Goal: Task Accomplishment & Management: Manage account settings

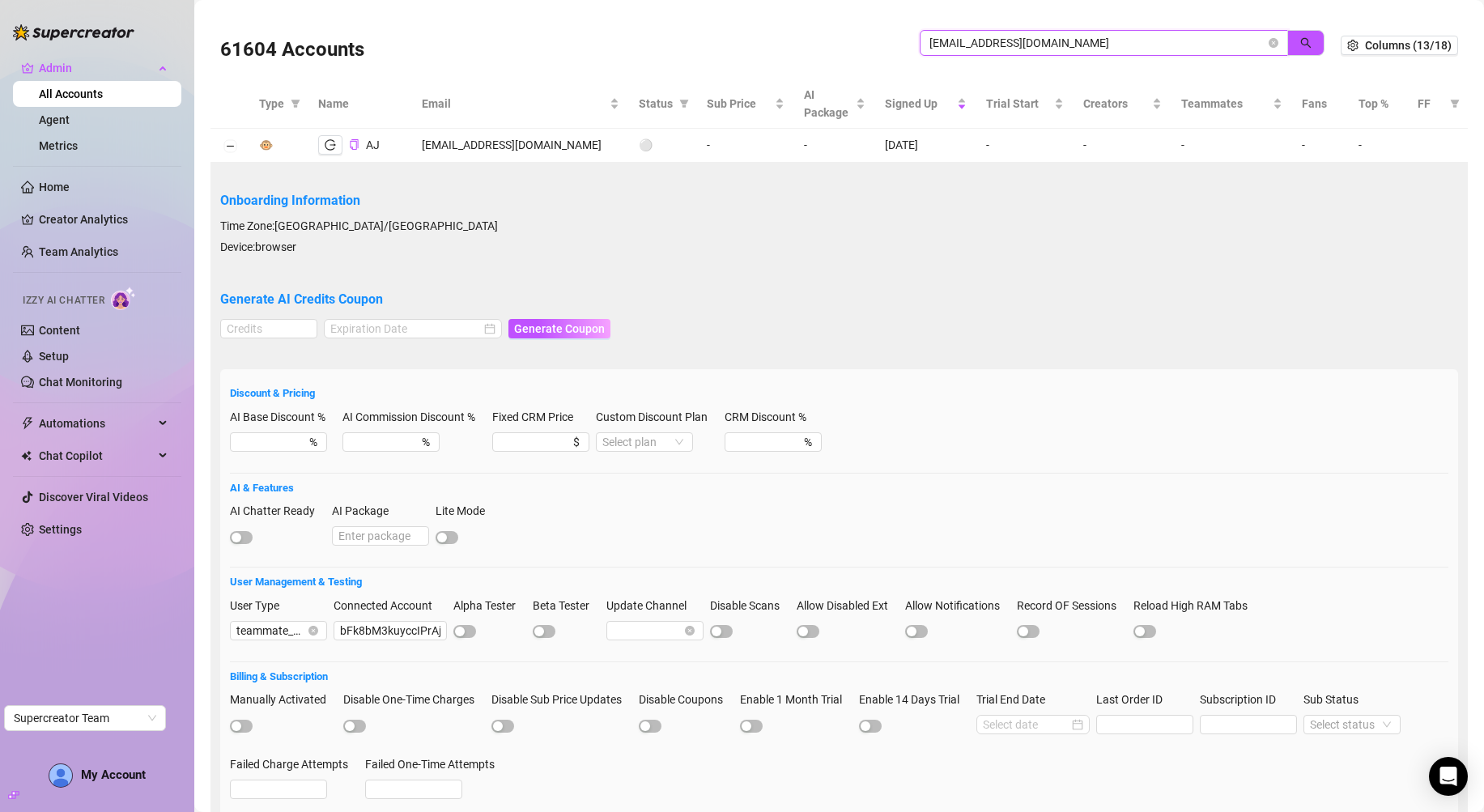
click at [967, 37] on input "itsaeyjay@gmail.com" at bounding box center [1097, 42] width 336 height 18
paste input "countercult23"
type input "[EMAIL_ADDRESS][DOMAIN_NAME]"
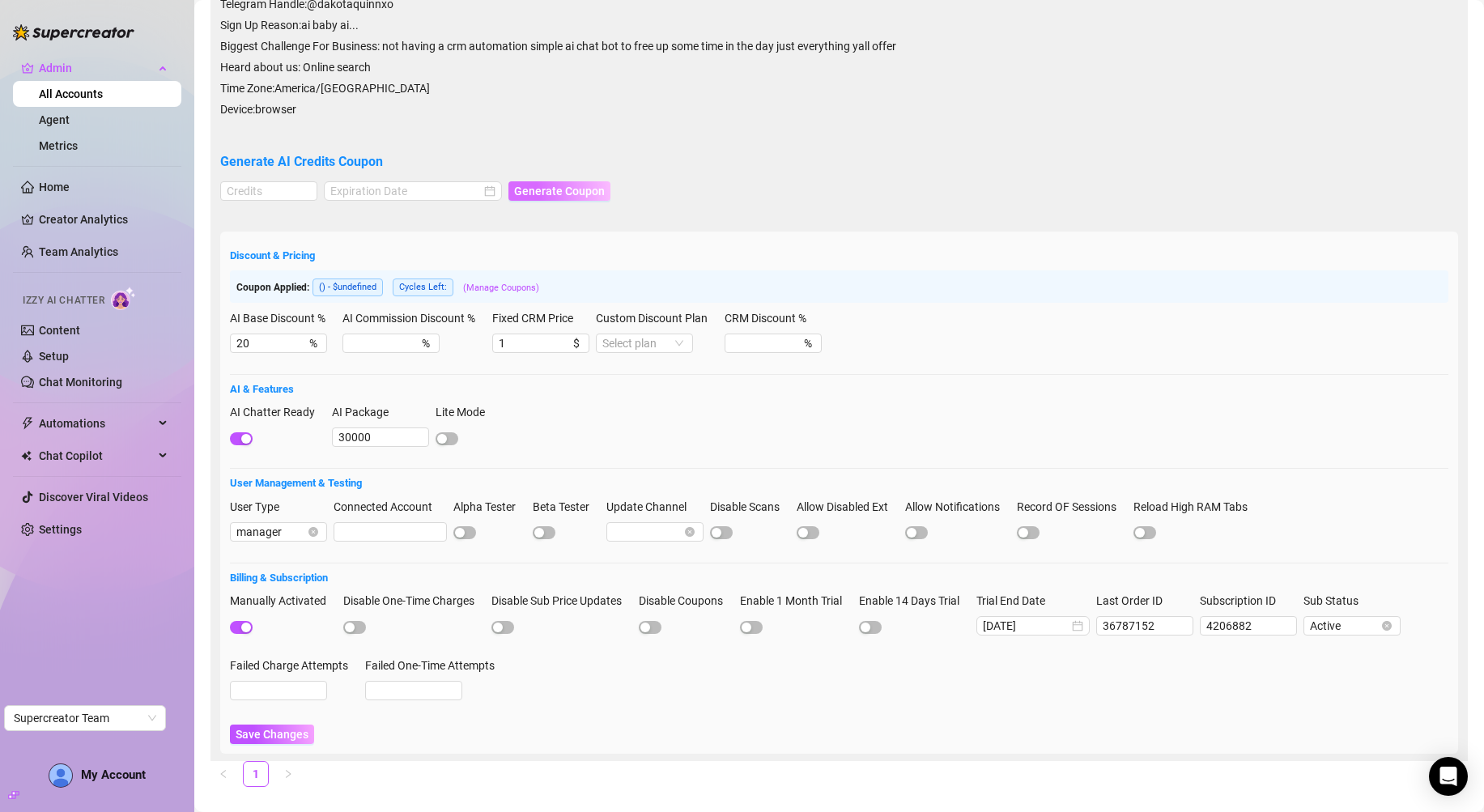
scroll to position [362, 0]
click at [236, 618] on span "button" at bounding box center [241, 625] width 22 height 13
click at [270, 725] on span "Save Changes" at bounding box center [273, 731] width 73 height 13
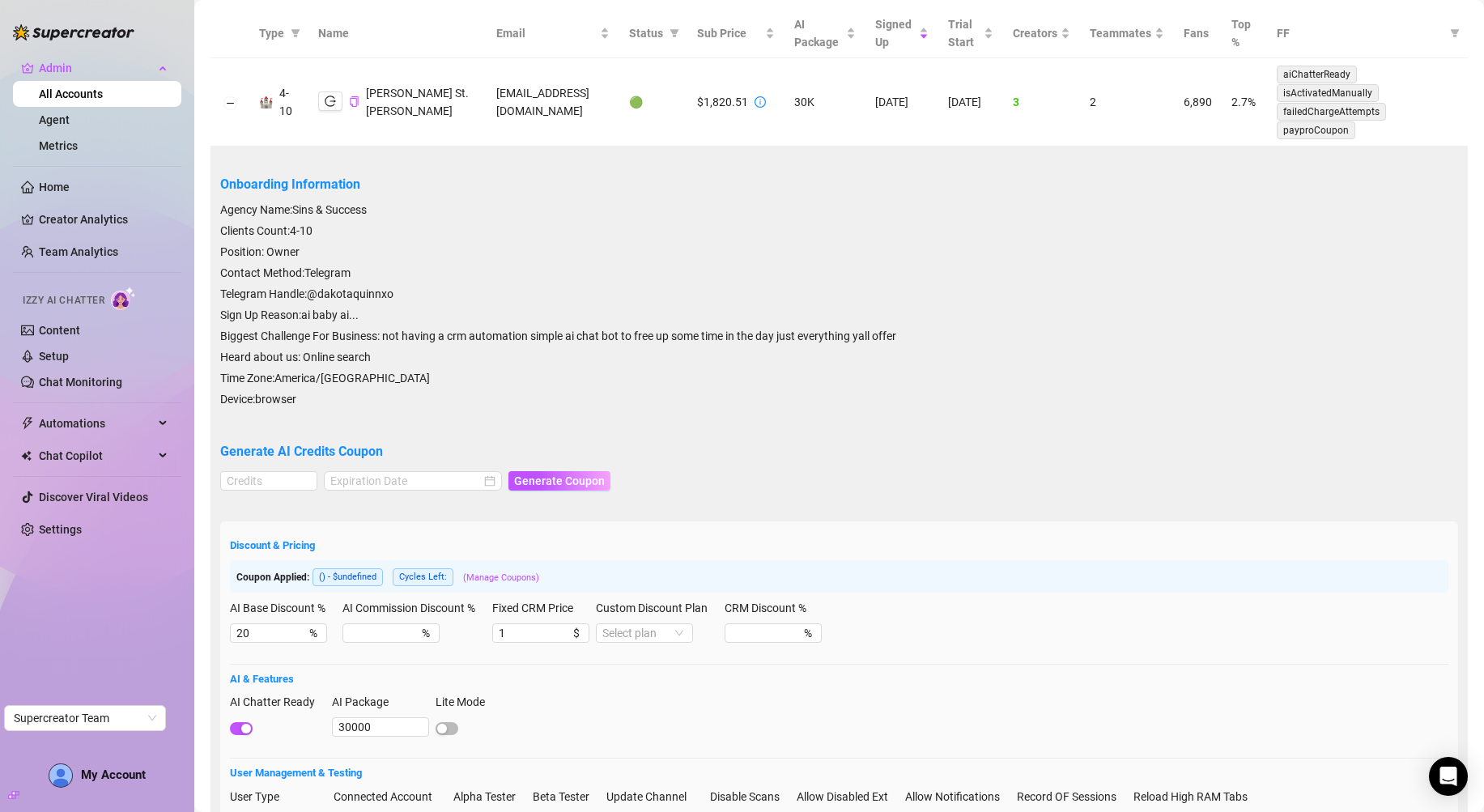
scroll to position [0, 0]
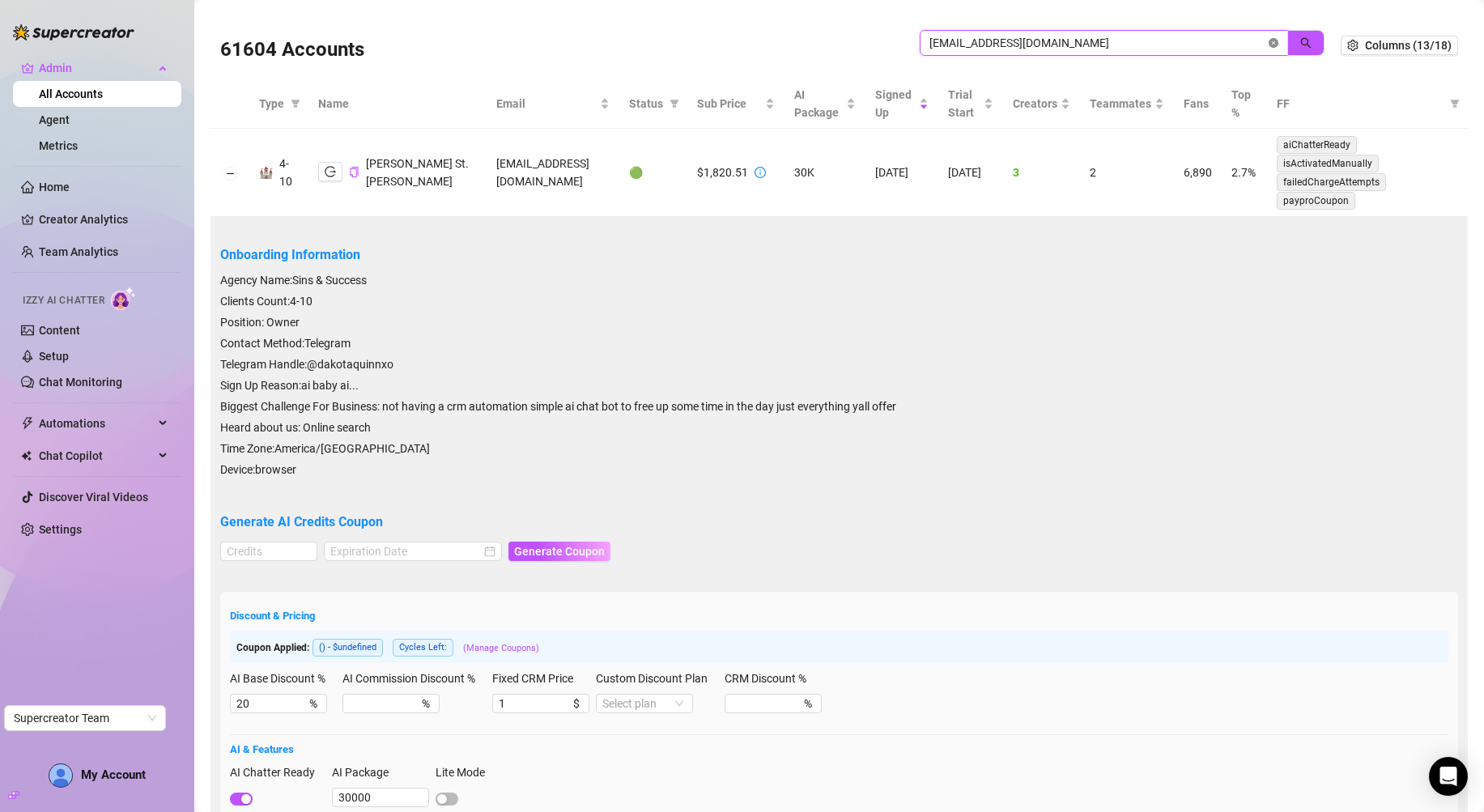
click at [1252, 44] on span "[EMAIL_ADDRESS][DOMAIN_NAME]" at bounding box center [1104, 43] width 368 height 26
click at [1269, 45] on icon "close-circle" at bounding box center [1273, 43] width 9 height 9
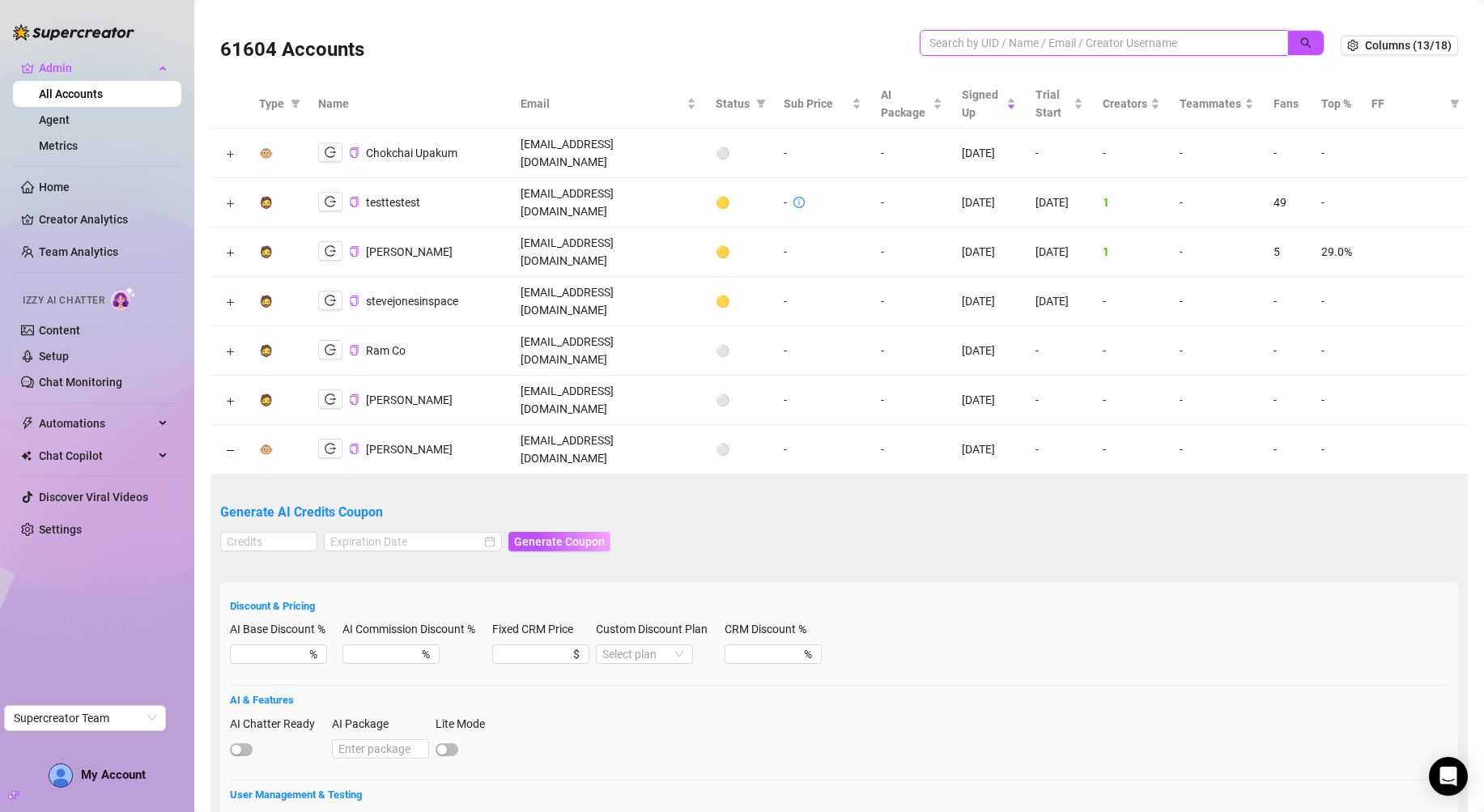
click at [930, 34] on input "search" at bounding box center [1097, 42] width 336 height 18
paste input "[EMAIL_ADDRESS][DOMAIN_NAME]"
type input "[EMAIL_ADDRESS][DOMAIN_NAME]"
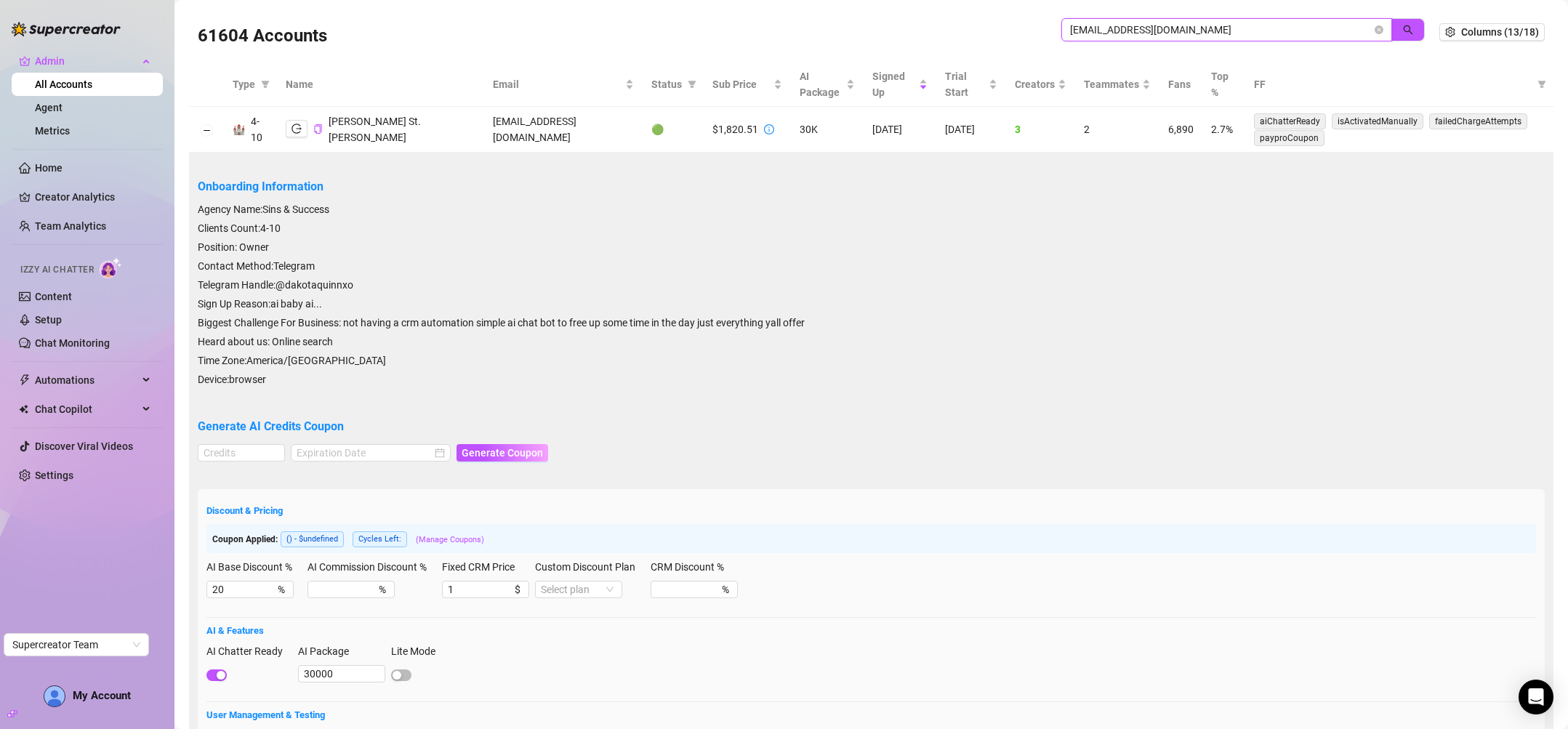
scroll to position [283, 0]
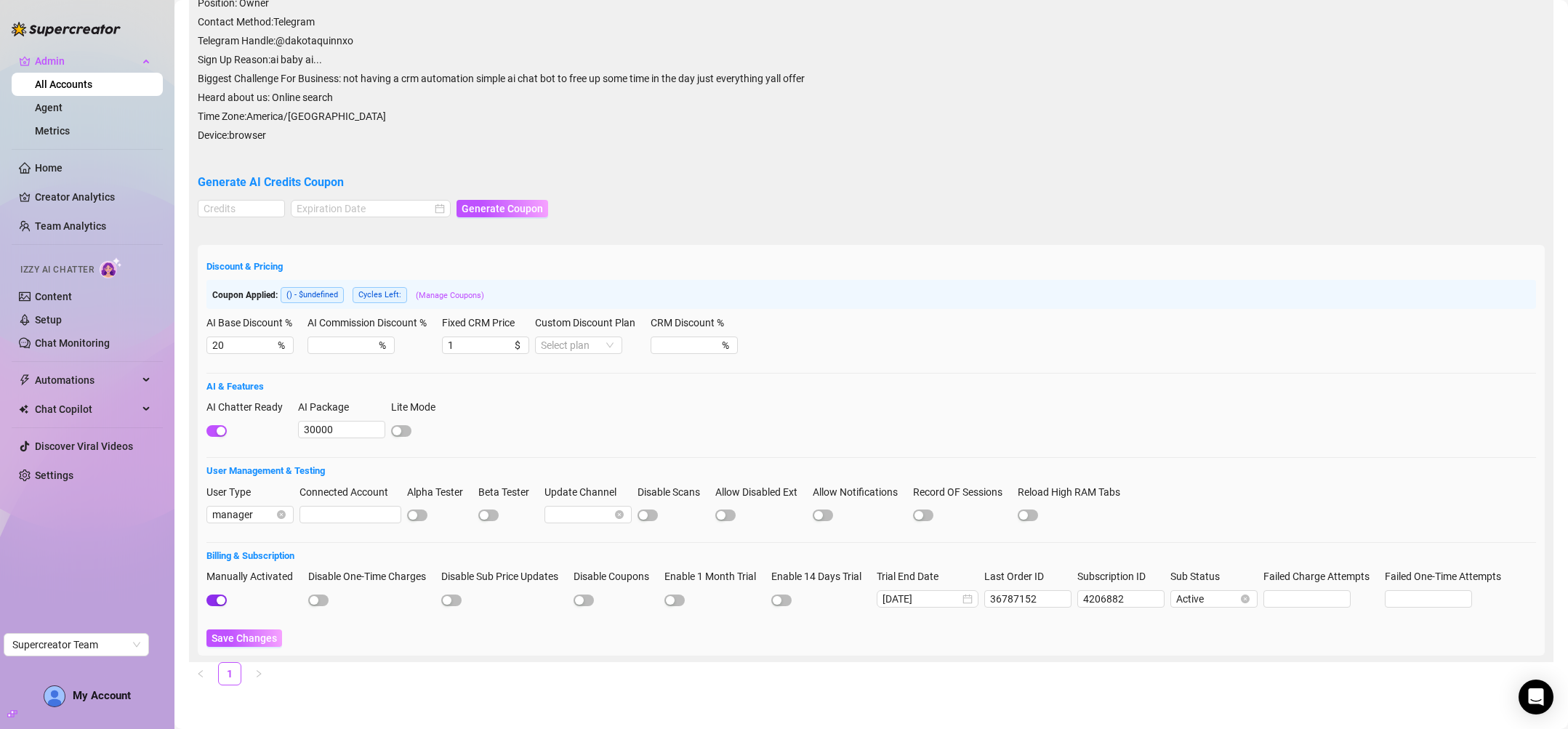
click at [217, 596] on div "button" at bounding box center [221, 600] width 8 height 8
click at [254, 644] on span "Save Changes" at bounding box center [245, 638] width 66 height 12
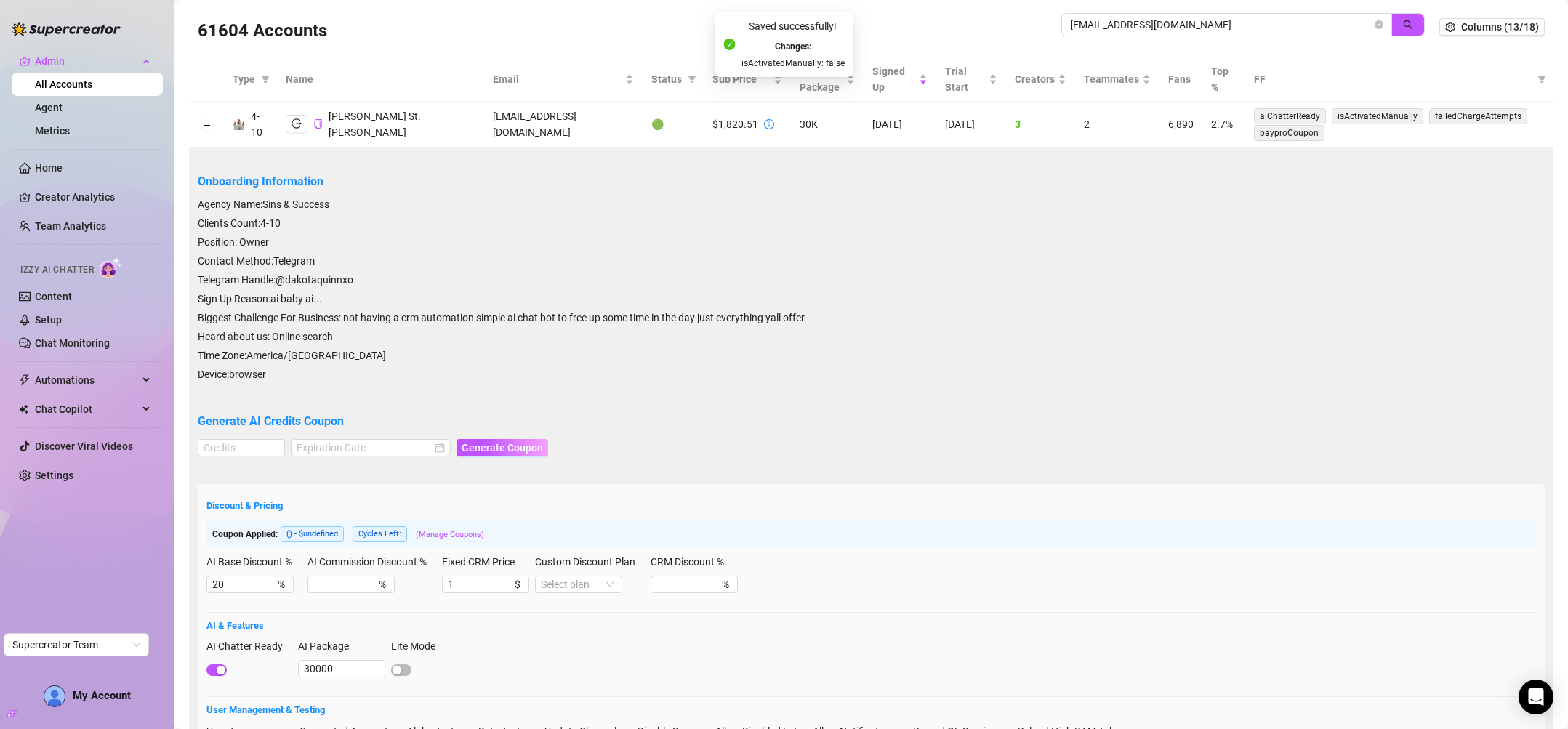
scroll to position [0, 0]
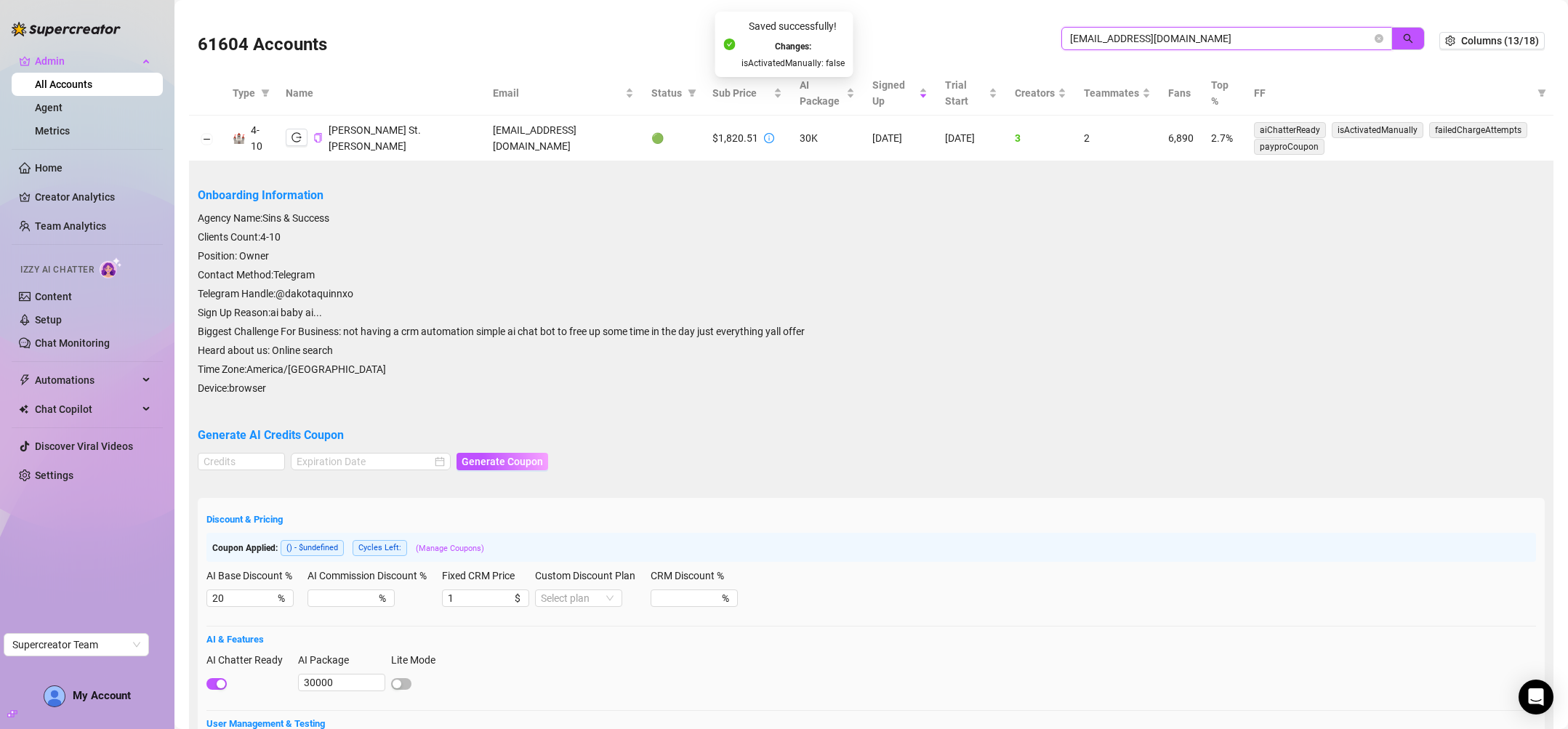
click at [1183, 37] on input "[EMAIL_ADDRESS][DOMAIN_NAME]" at bounding box center [1221, 38] width 302 height 16
click at [1332, 40] on icon "close-circle" at bounding box center [1380, 39] width 8 height 8
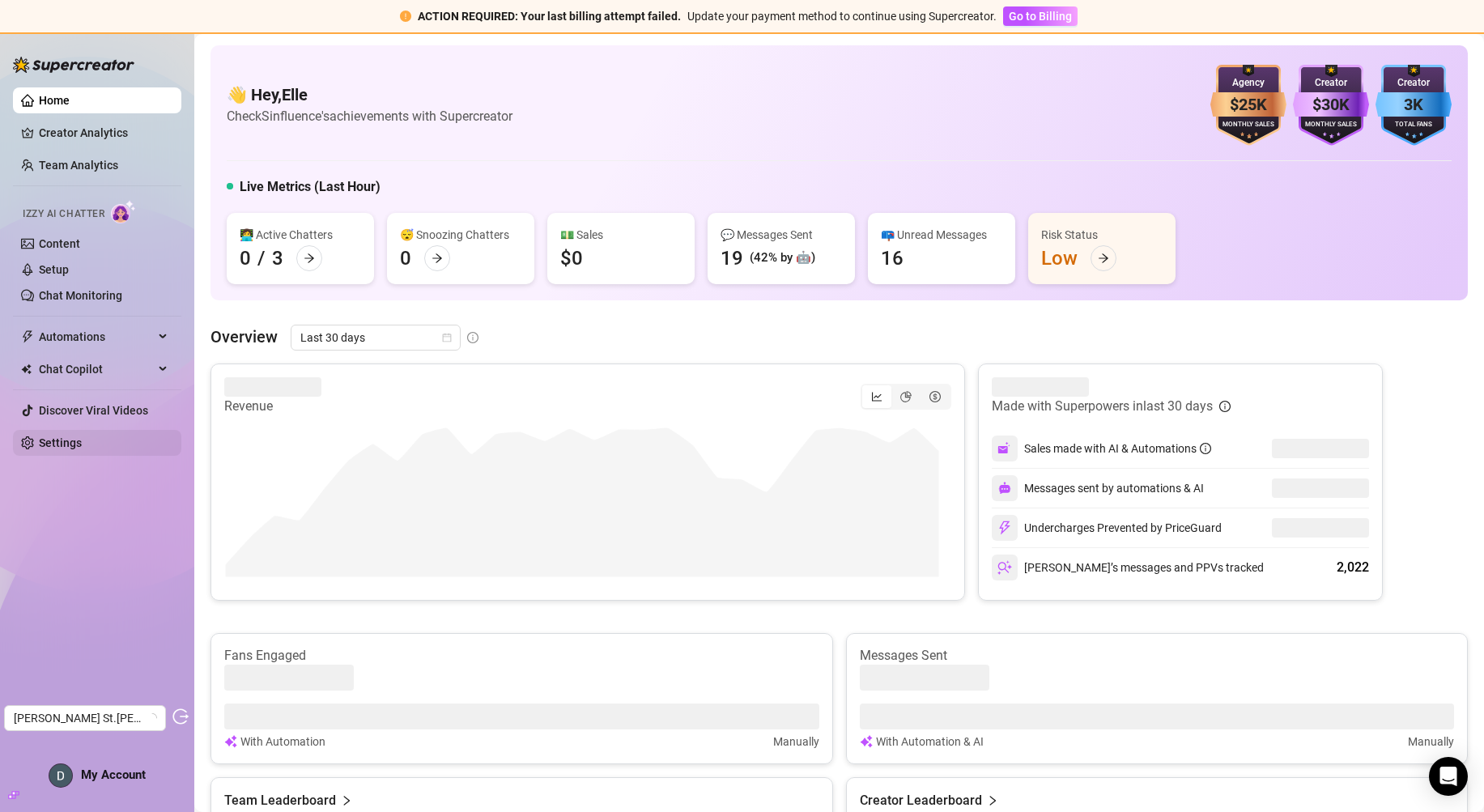
click at [67, 441] on link "Settings" at bounding box center [60, 443] width 43 height 13
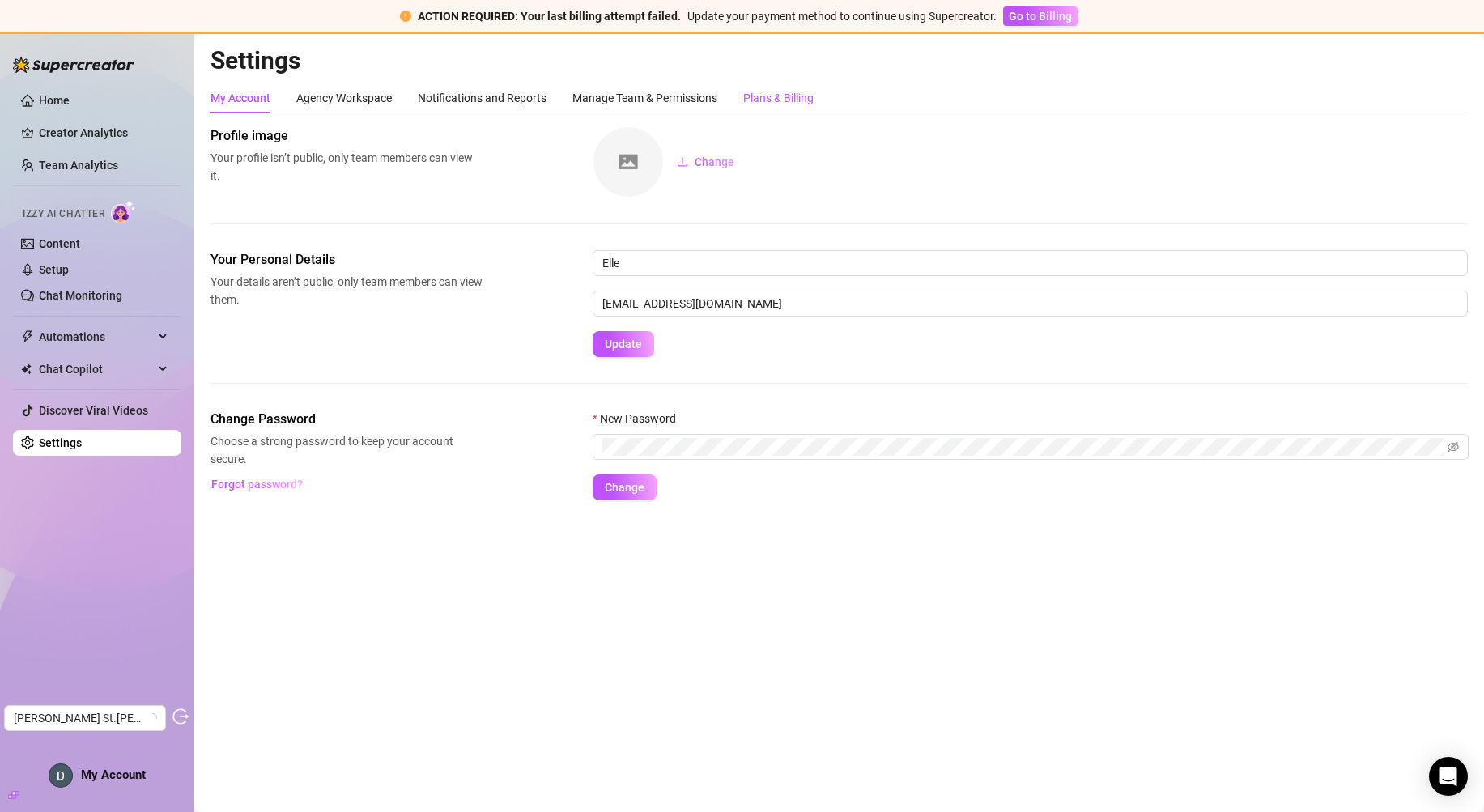
click at [750, 98] on div "Plans & Billing" at bounding box center [779, 97] width 70 height 18
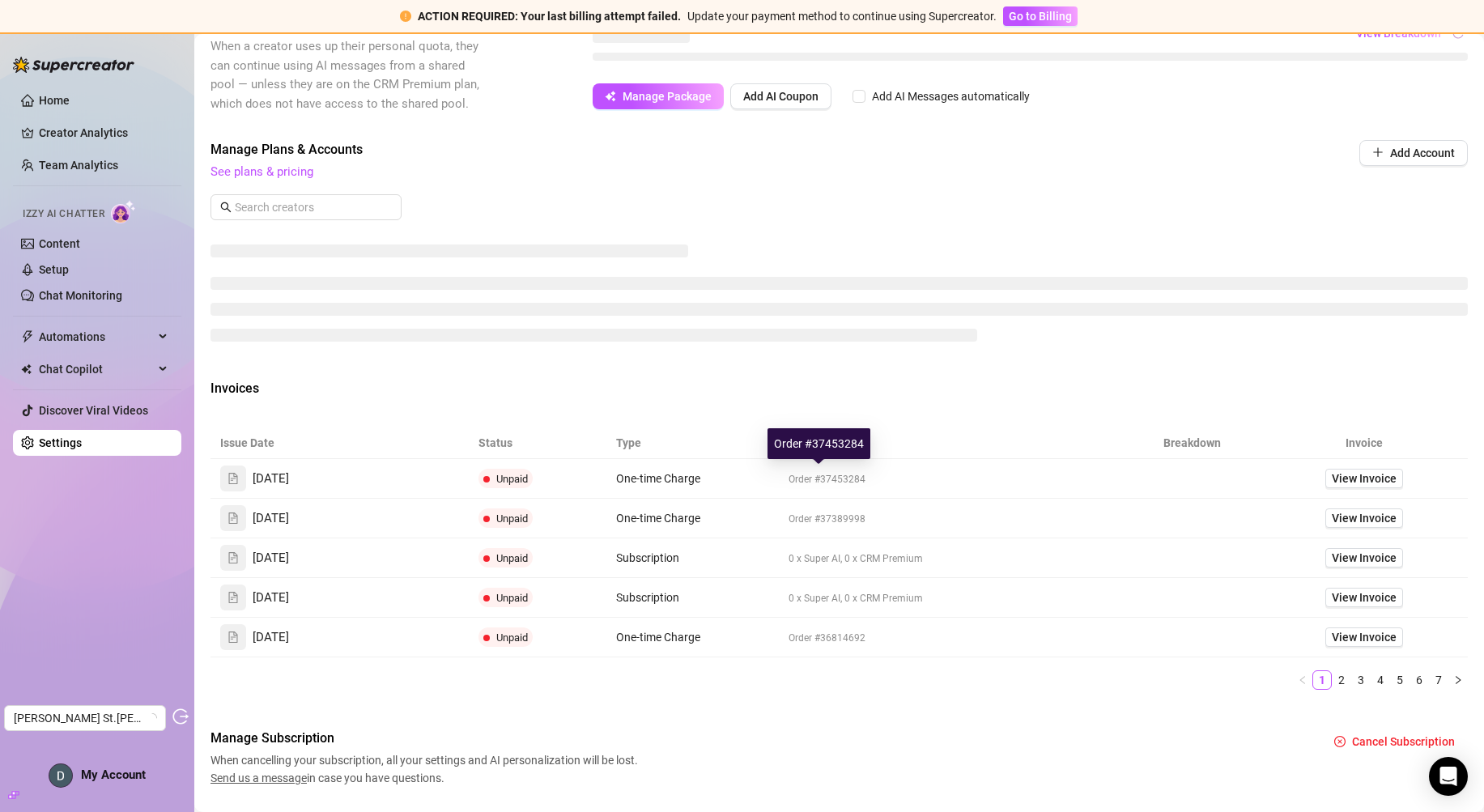
scroll to position [541, 0]
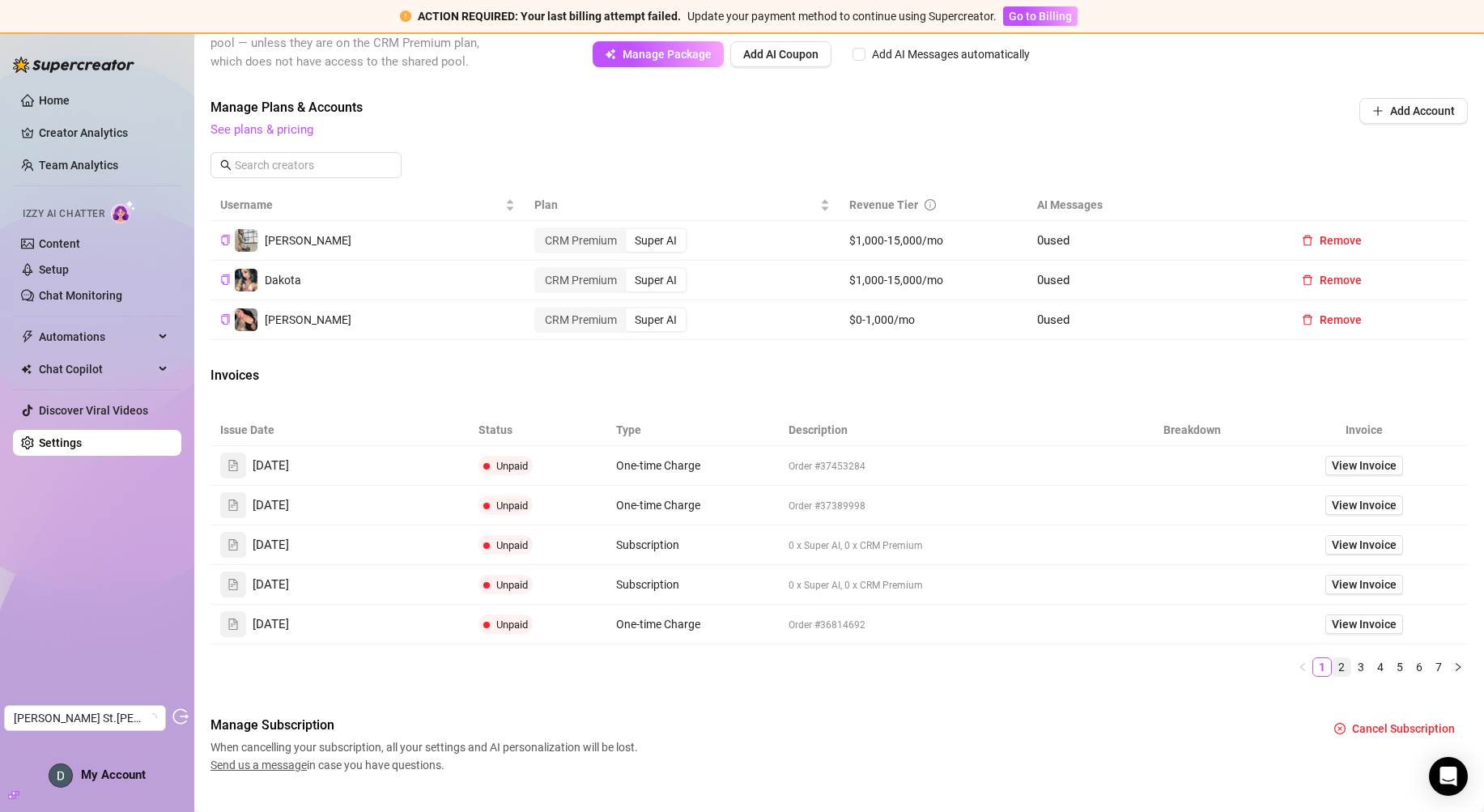
click at [1333, 666] on link "2" at bounding box center [1342, 667] width 18 height 18
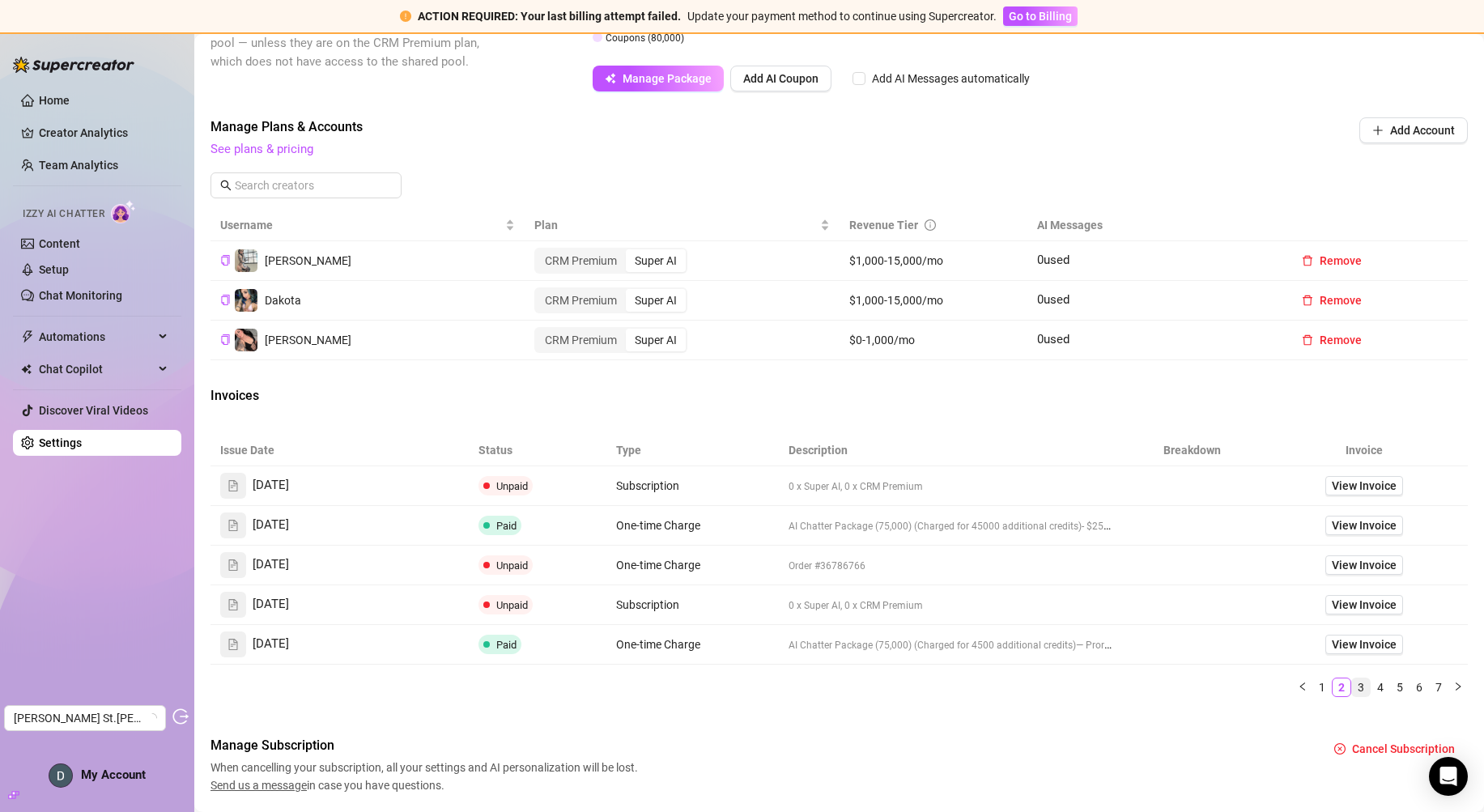
click at [1353, 684] on link "3" at bounding box center [1361, 687] width 18 height 18
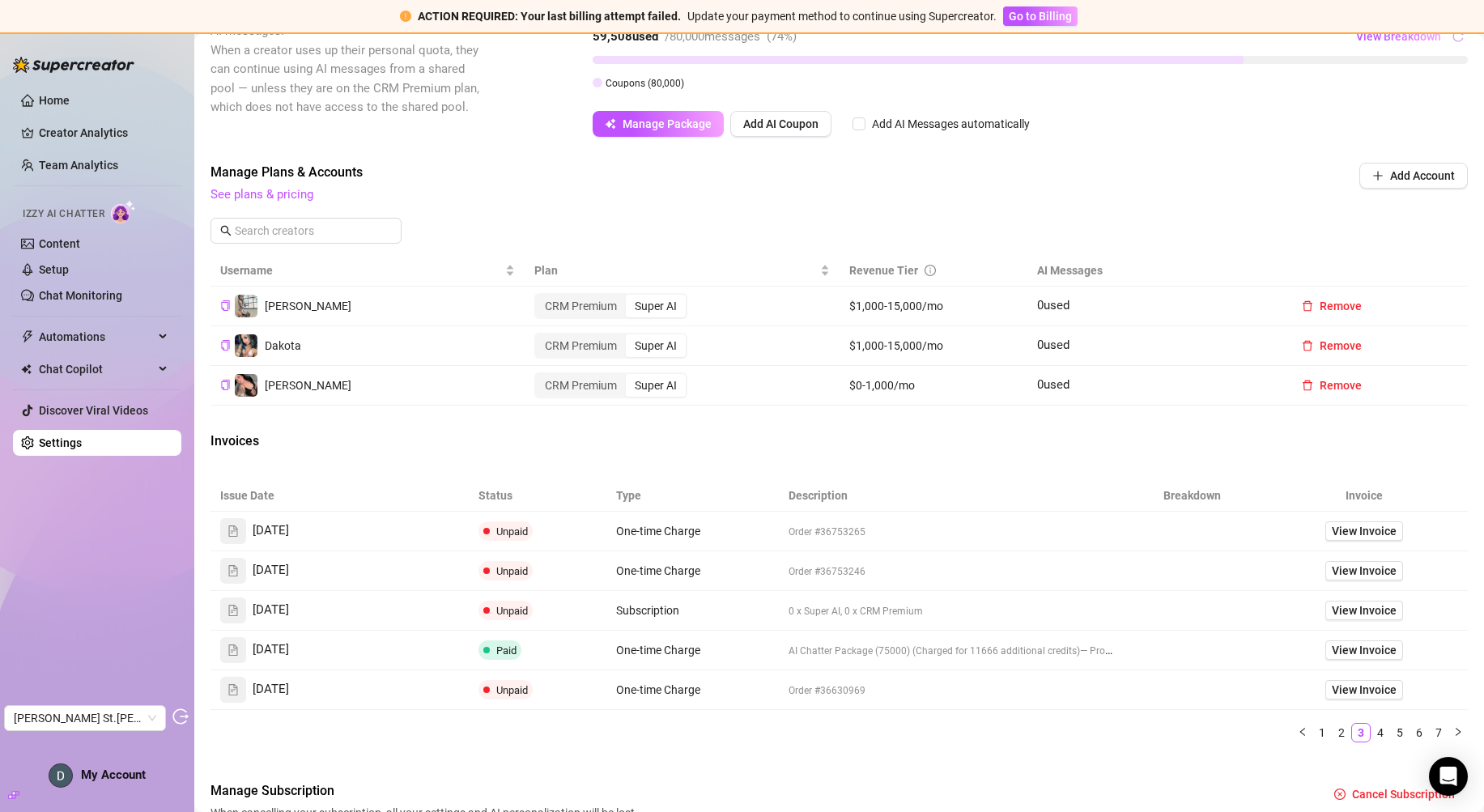
scroll to position [495, 0]
click at [1299, 731] on icon "left" at bounding box center [1301, 732] width 5 height 8
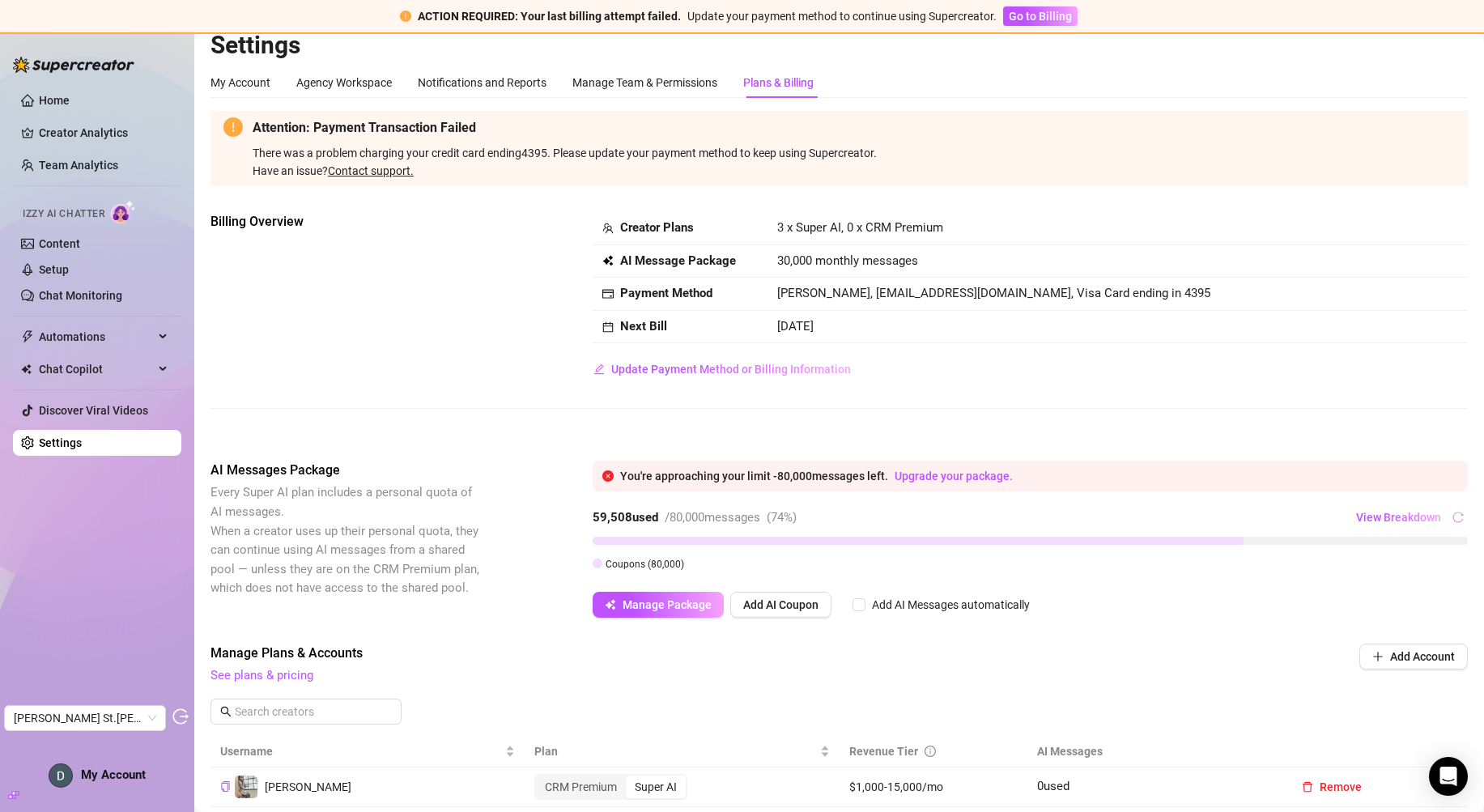
scroll to position [17, 0]
drag, startPoint x: 1014, startPoint y: 294, endPoint x: 871, endPoint y: 295, distance: 143.0
click at [871, 295] on span "Danielle Harrison, countercult23@gmail.com, Visa Card ending in 4395" at bounding box center [994, 291] width 433 height 15
copy span "[EMAIL_ADDRESS][DOMAIN_NAME]"
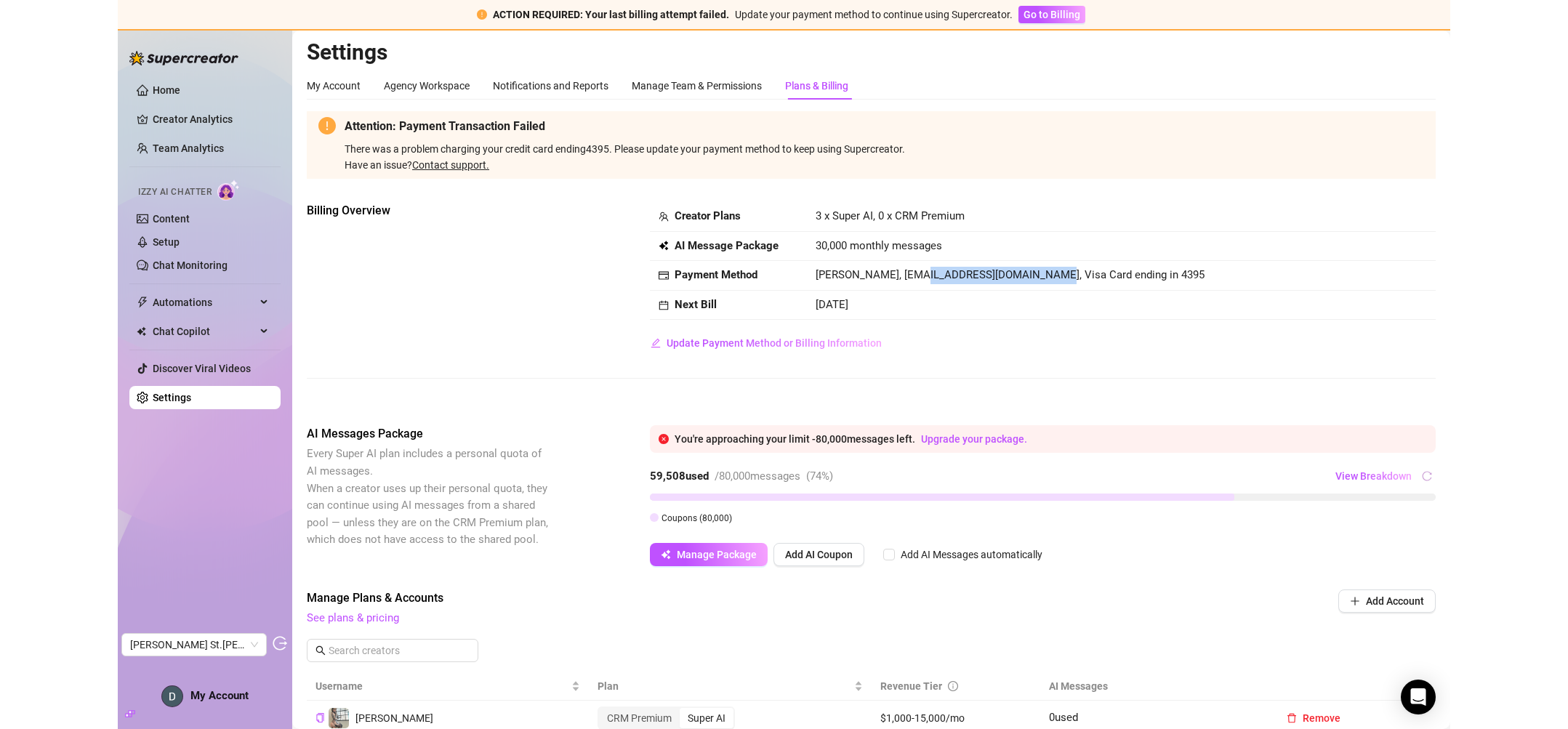
scroll to position [3, 0]
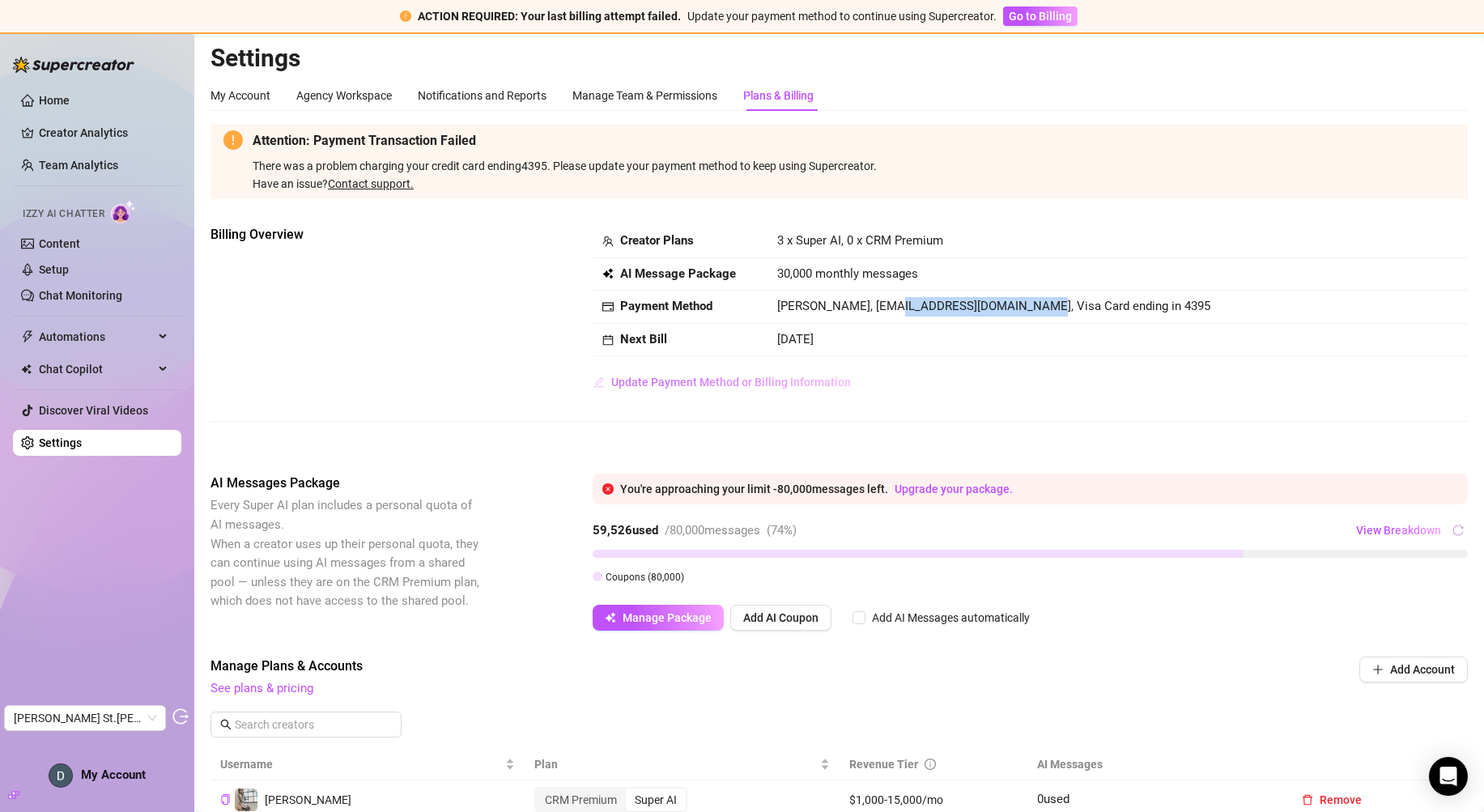
click at [713, 376] on button "Update Payment Method or Billing Information" at bounding box center [722, 382] width 260 height 26
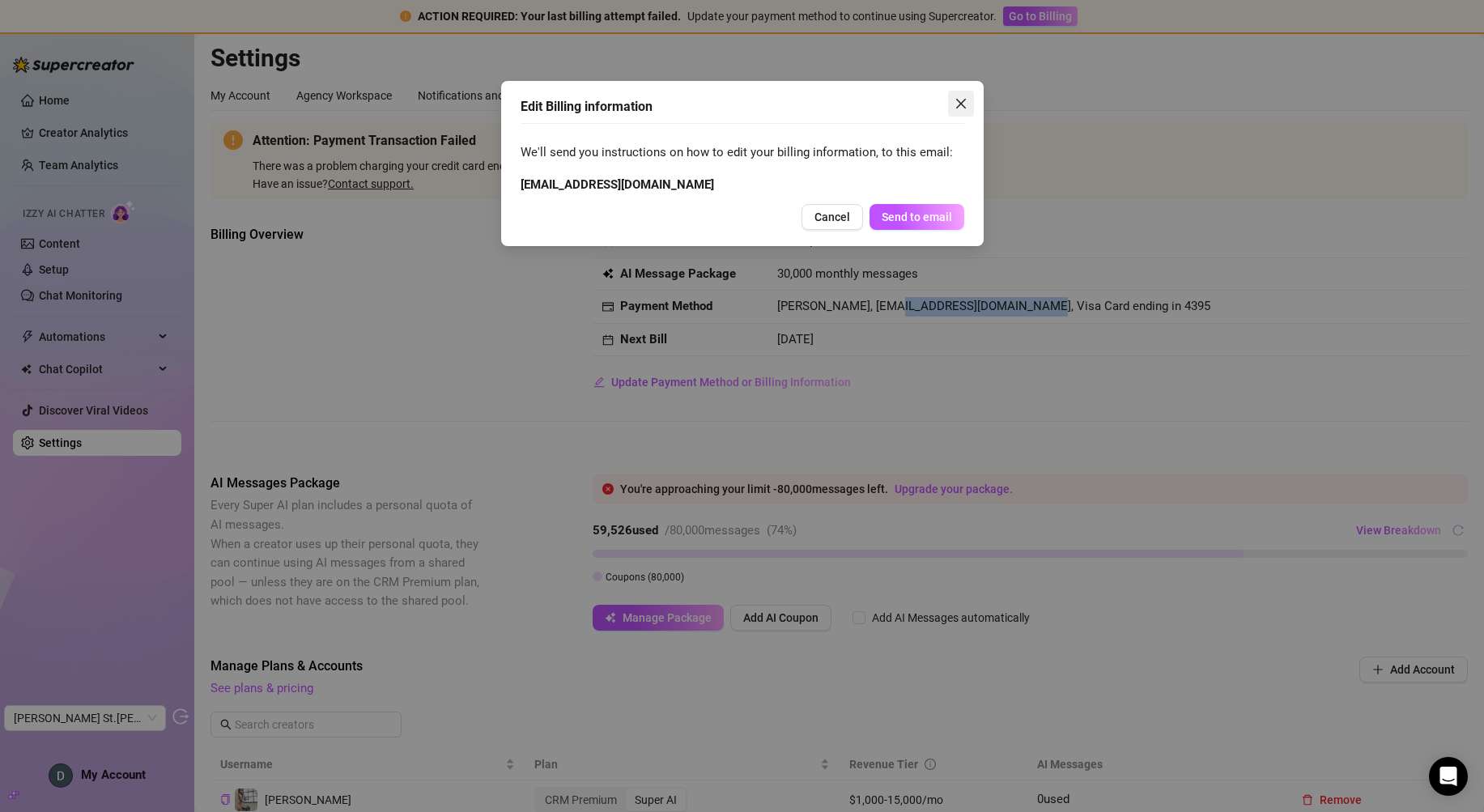
click at [964, 111] on button "Close" at bounding box center [961, 104] width 26 height 26
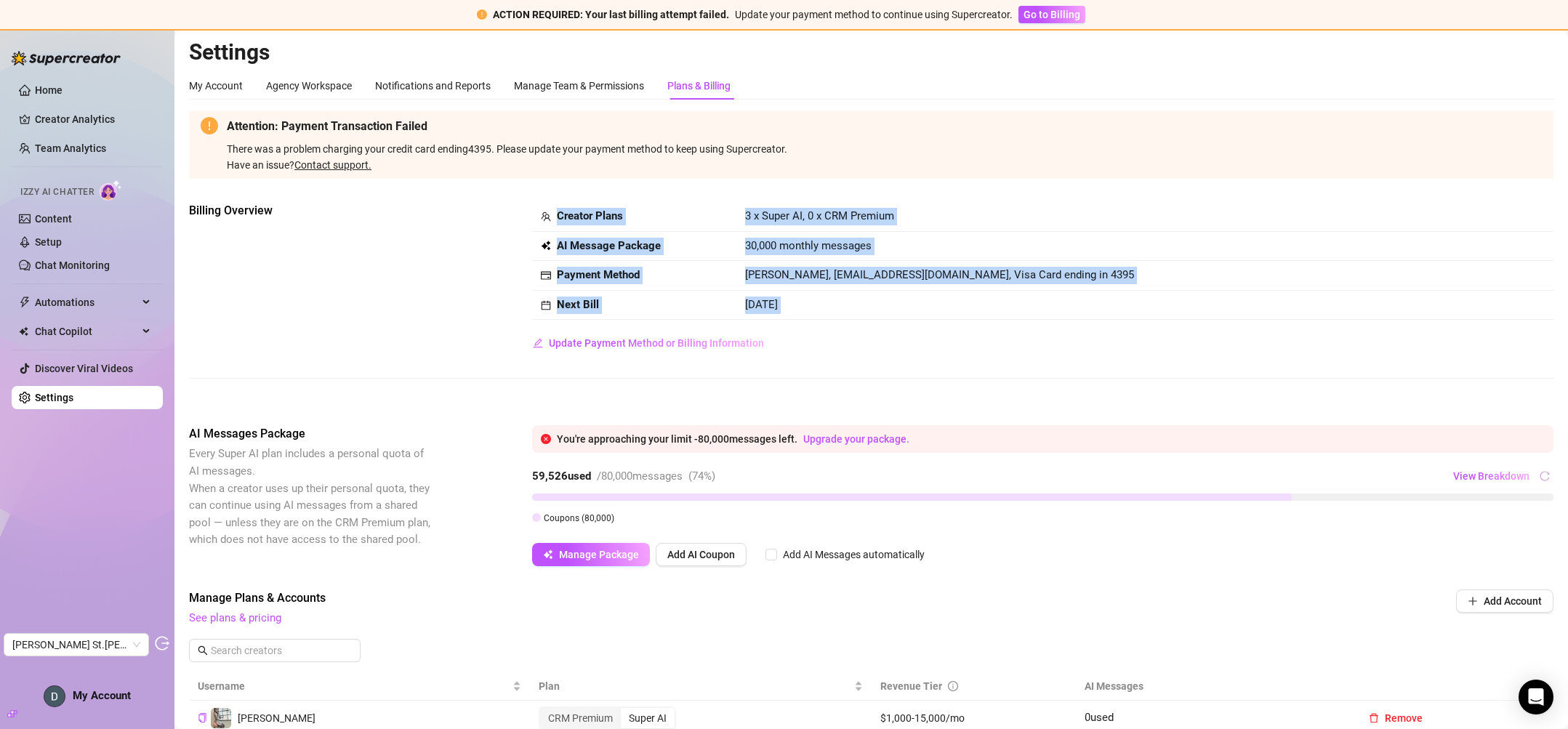
drag, startPoint x: 781, startPoint y: 345, endPoint x: 512, endPoint y: 345, distance: 269.0
click at [531, 332] on div "Billing Overview Creator Plans 3 x Super AI, 0 x CRM Premium AI Message Package…" at bounding box center [871, 278] width 1364 height 153
click at [474, 366] on div "Billing Overview Creator Plans 3 x Super AI, 0 x CRM Premium AI Message Package…" at bounding box center [871, 302] width 1364 height 200
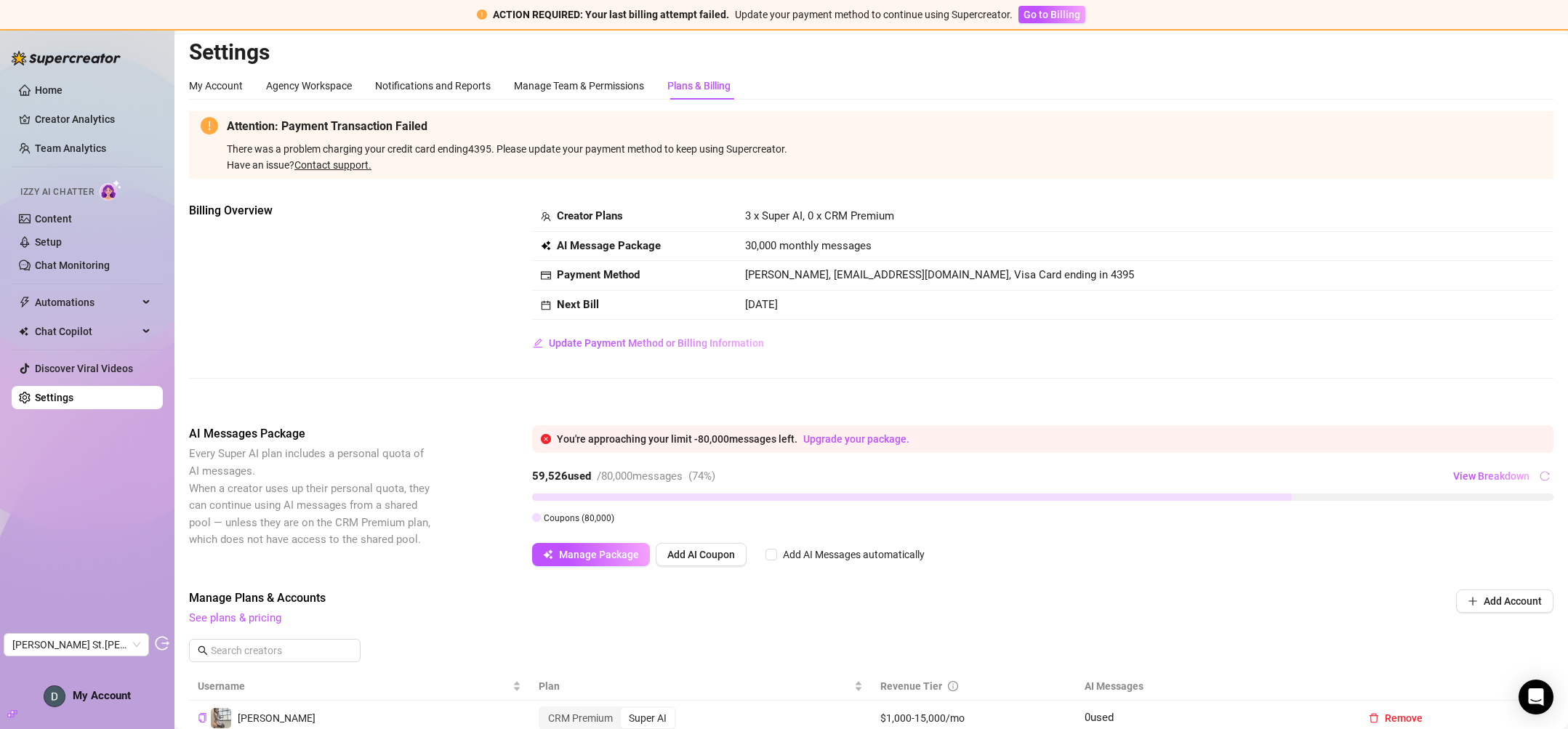
drag, startPoint x: 574, startPoint y: 357, endPoint x: 637, endPoint y: 357, distance: 63.0
click at [637, 357] on div "Billing Overview Creator Plans 3 x Super AI, 0 x CRM Premium AI Message Package…" at bounding box center [871, 302] width 1364 height 200
drag, startPoint x: 644, startPoint y: 335, endPoint x: 715, endPoint y: 314, distance: 74.0
click at [677, 341] on button "Update Payment Method or Billing Information" at bounding box center [649, 343] width 233 height 24
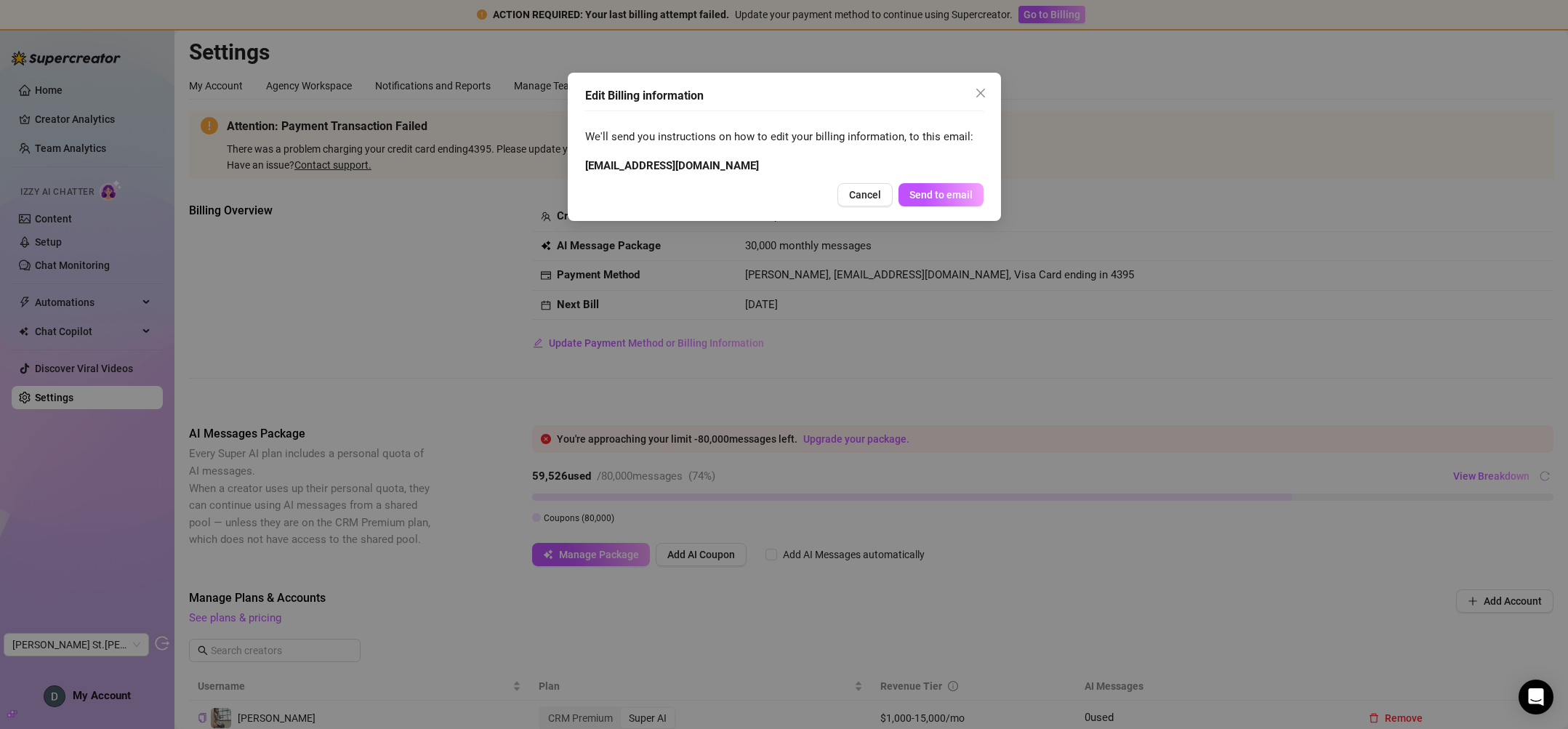
drag, startPoint x: 732, startPoint y: 292, endPoint x: 781, endPoint y: 310, distance: 52.2
click at [781, 311] on div "Edit Billing information We'll send you instructions on how to edit your billin…" at bounding box center [784, 364] width 1568 height 729
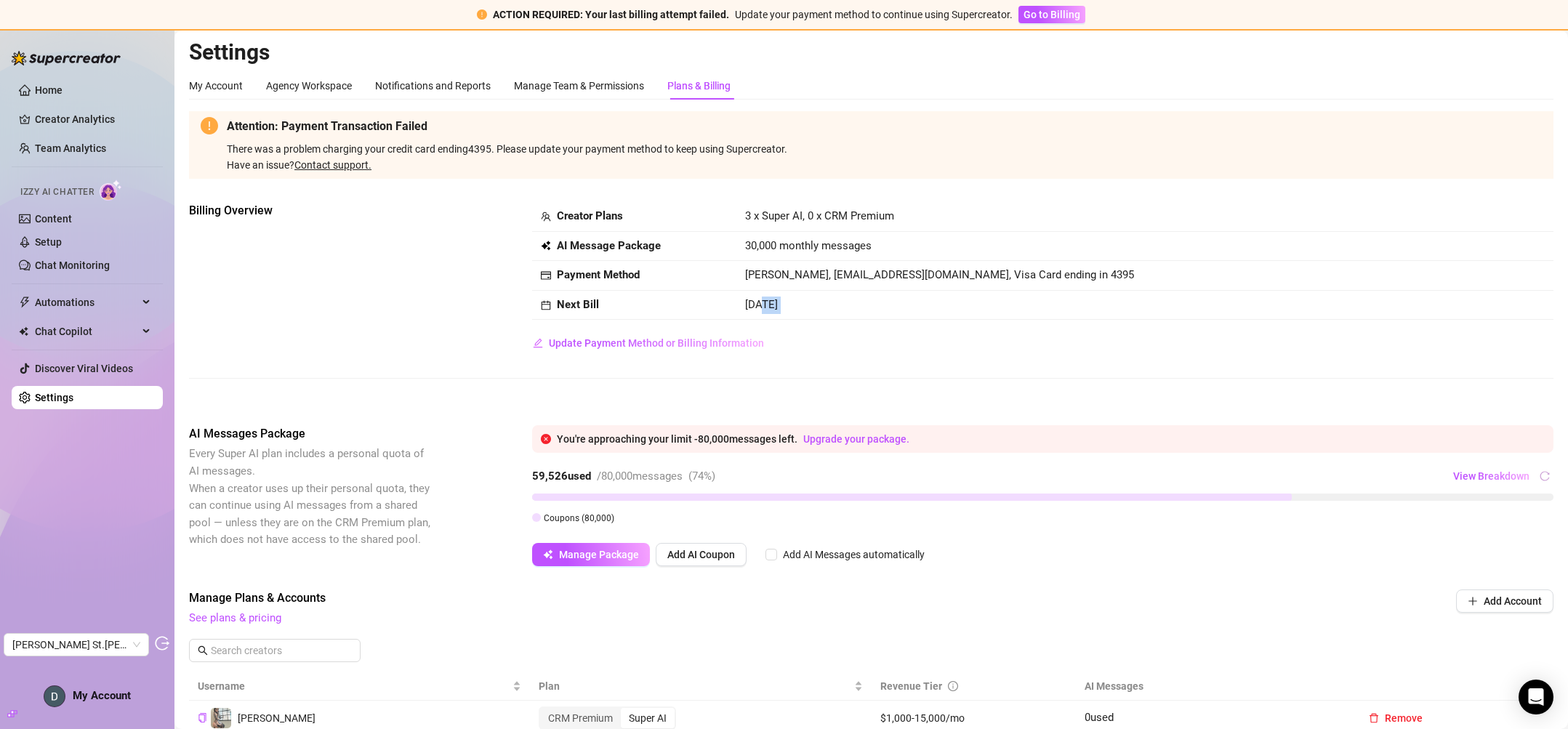
drag, startPoint x: 756, startPoint y: 303, endPoint x: 770, endPoint y: 357, distance: 55.8
click at [770, 357] on div "Billing Overview Creator Plans 3 x Super AI, 0 x CRM Premium AI Message Package…" at bounding box center [871, 302] width 1364 height 200
click at [825, 357] on div "Billing Overview Creator Plans 3 x Super AI, 0 x CRM Premium AI Message Package…" at bounding box center [871, 302] width 1364 height 200
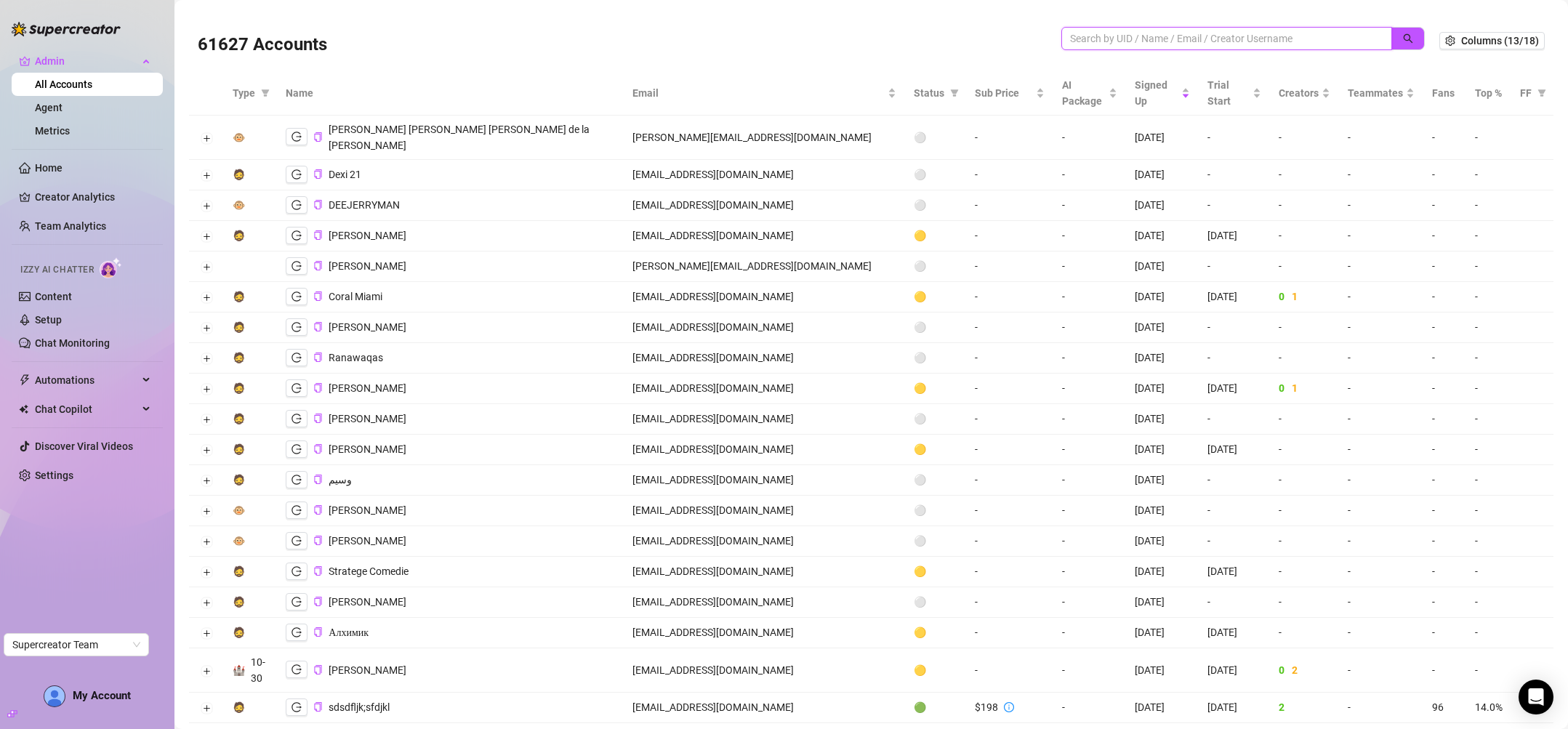
click at [1136, 34] on input "search" at bounding box center [1221, 38] width 302 height 16
paste input "[EMAIL_ADDRESS][DOMAIN_NAME]"
type input "[EMAIL_ADDRESS][DOMAIN_NAME]"
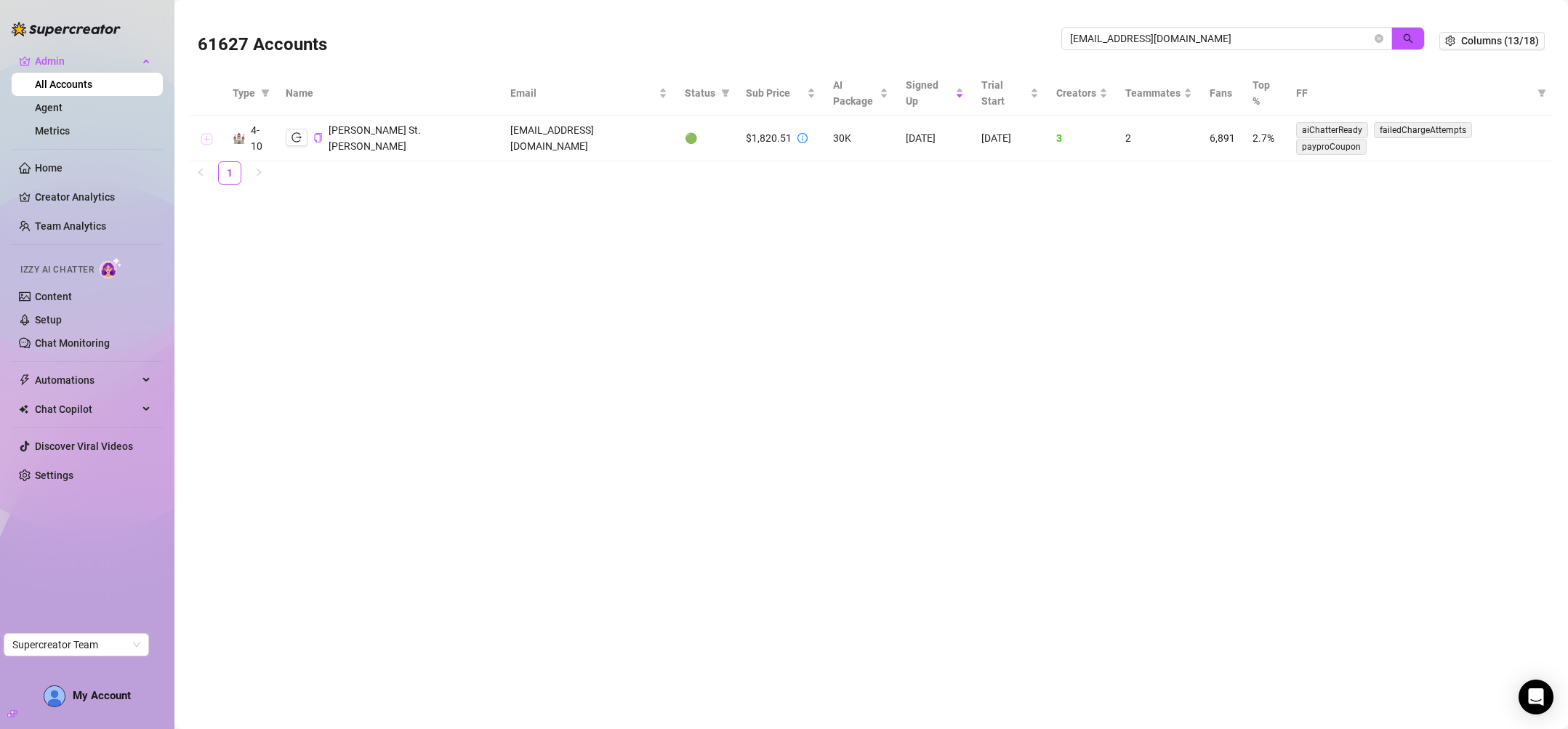
click at [207, 142] on button "Expand row" at bounding box center [207, 139] width 12 height 12
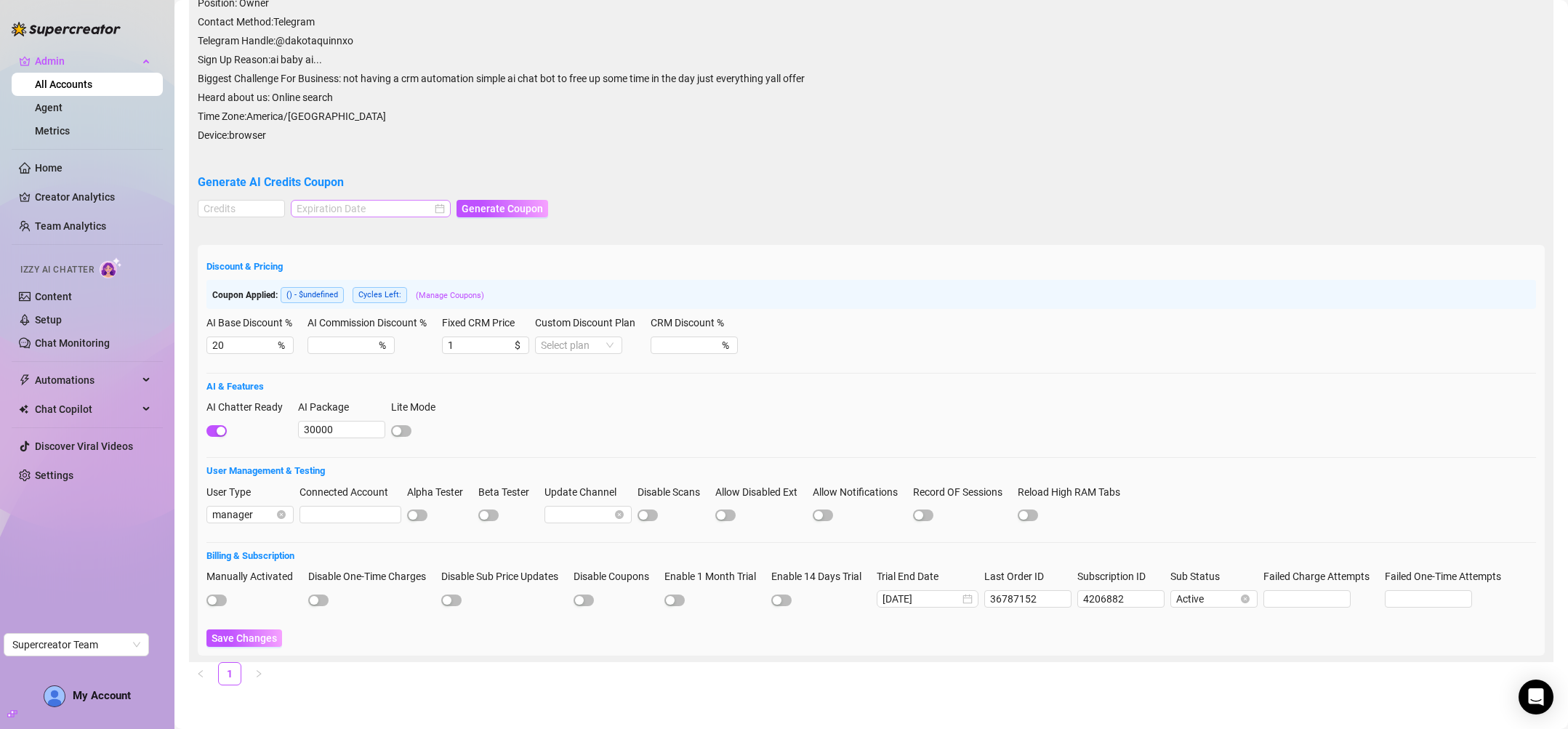
scroll to position [308, 0]
click at [1015, 197] on form "Generate Coupon" at bounding box center [871, 214] width 1348 height 36
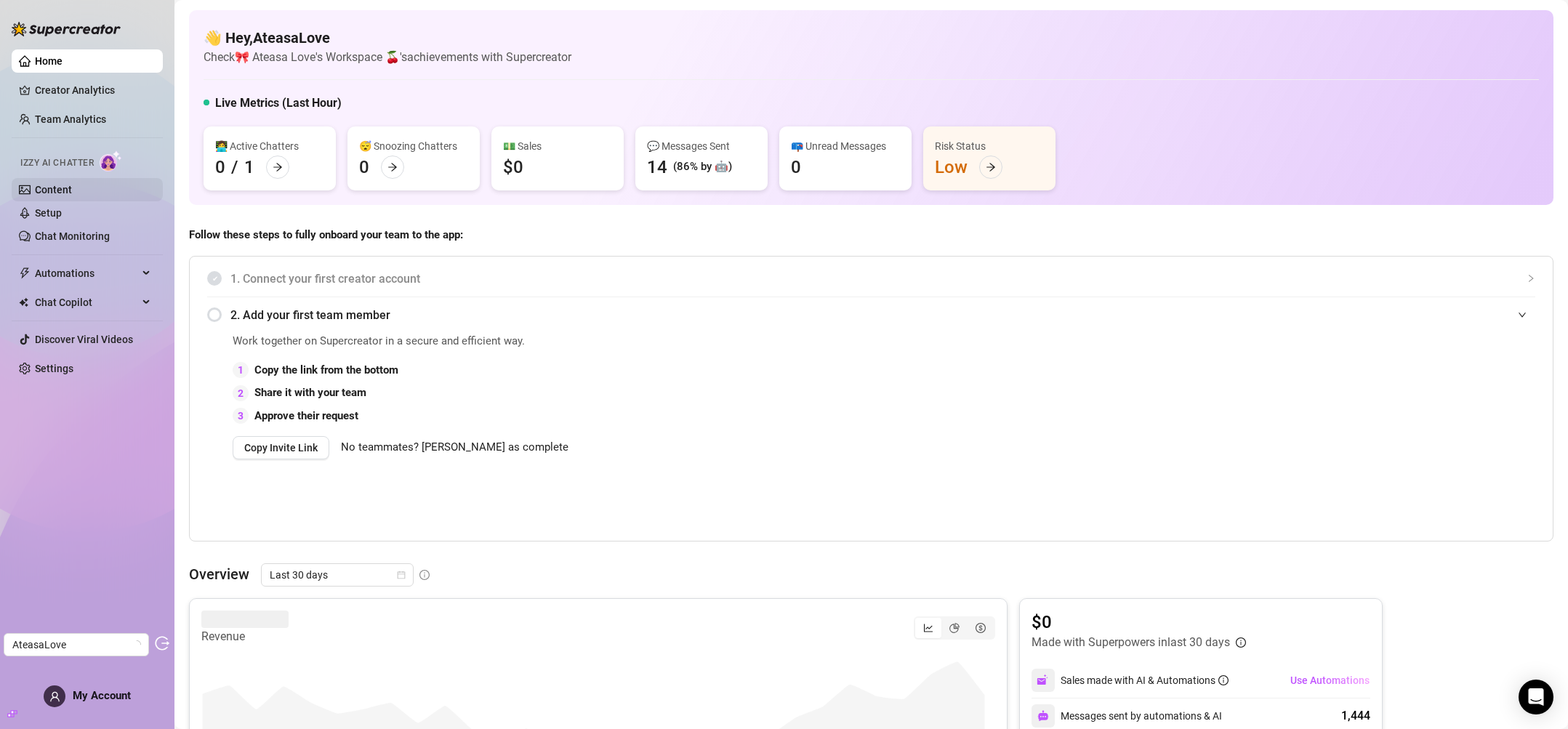
click at [72, 191] on link "Content" at bounding box center [53, 190] width 37 height 12
